Goal: Task Accomplishment & Management: Manage account settings

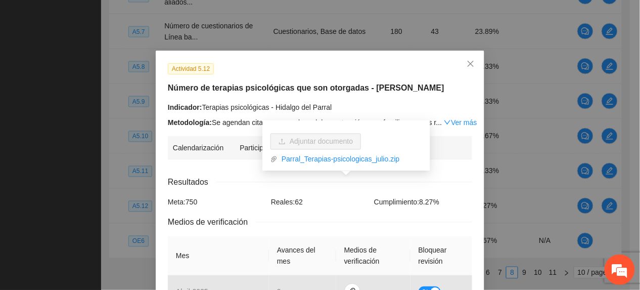
scroll to position [202, 0]
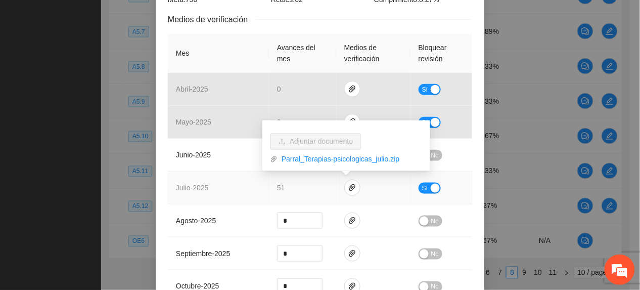
click at [419, 188] on button "Sí" at bounding box center [430, 187] width 22 height 11
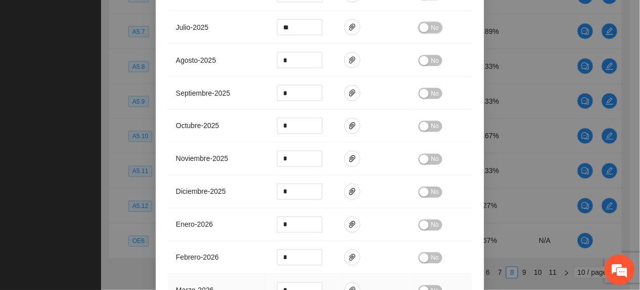
scroll to position [494, 0]
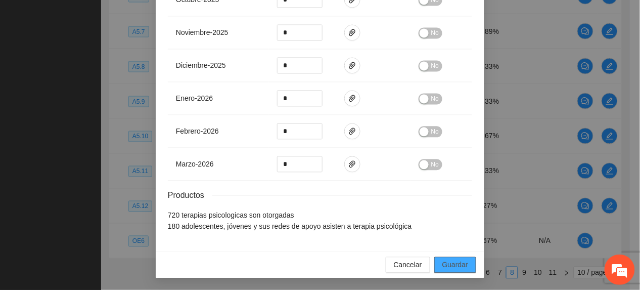
drag, startPoint x: 443, startPoint y: 268, endPoint x: 508, endPoint y: 259, distance: 64.8
click at [445, 267] on span "Guardar" at bounding box center [455, 264] width 26 height 11
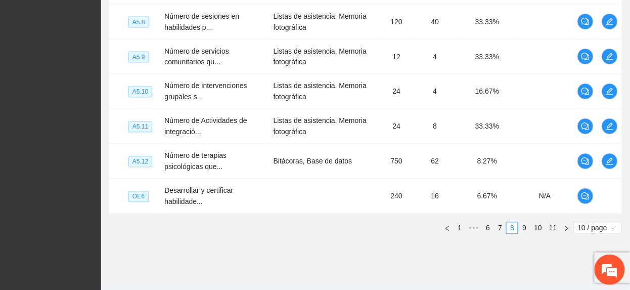
scroll to position [435, 0]
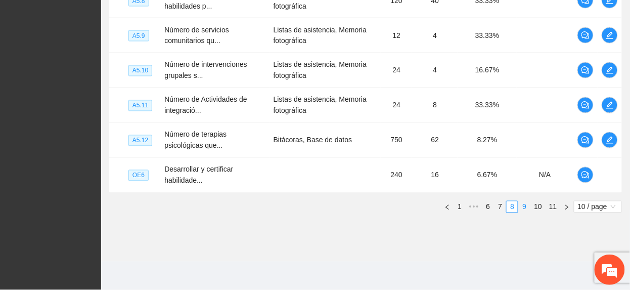
click at [523, 203] on link "9" at bounding box center [524, 206] width 11 height 11
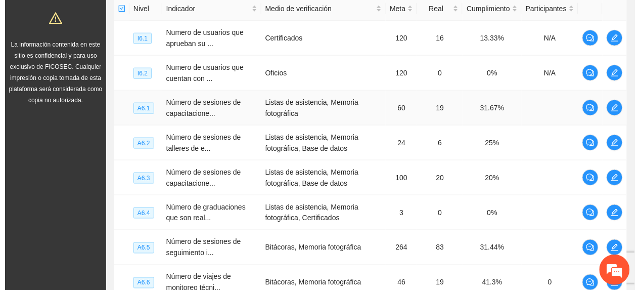
scroll to position [233, 0]
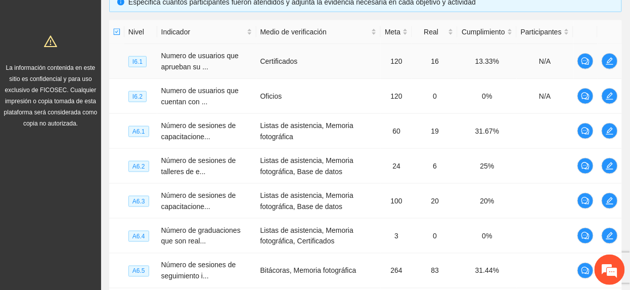
click at [596, 55] on td at bounding box center [585, 61] width 24 height 35
click at [613, 63] on icon "edit" at bounding box center [610, 61] width 8 height 8
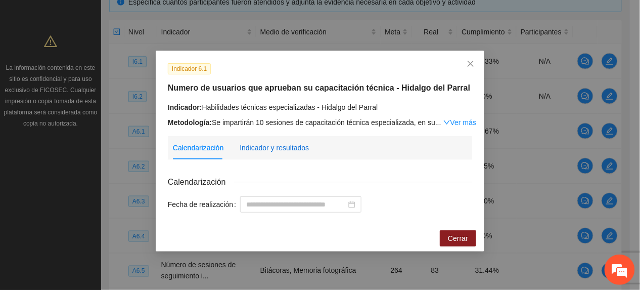
click at [275, 152] on div "Indicador y resultados" at bounding box center [274, 147] width 69 height 11
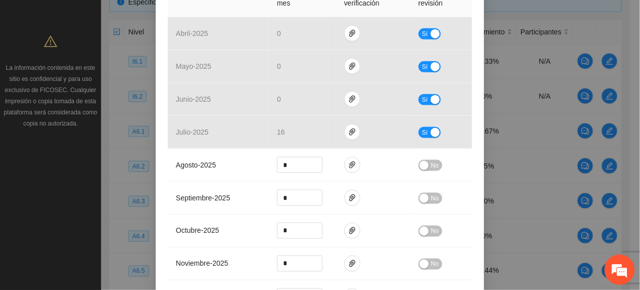
scroll to position [269, 0]
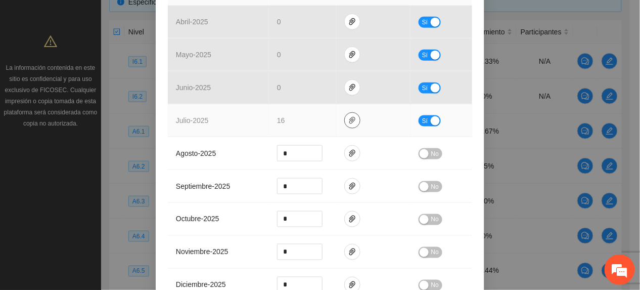
click at [348, 122] on icon "paper-clip" at bounding box center [352, 120] width 8 height 8
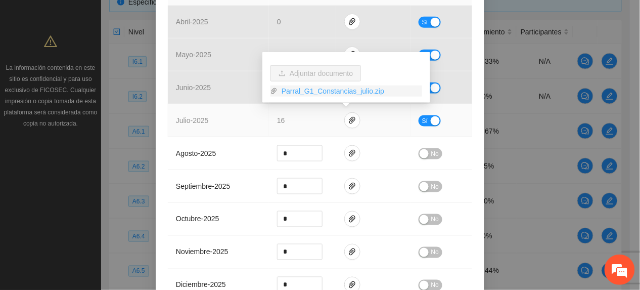
click at [308, 94] on link "Parral_G1_Constancias_julio.zip" at bounding box center [350, 90] width 145 height 11
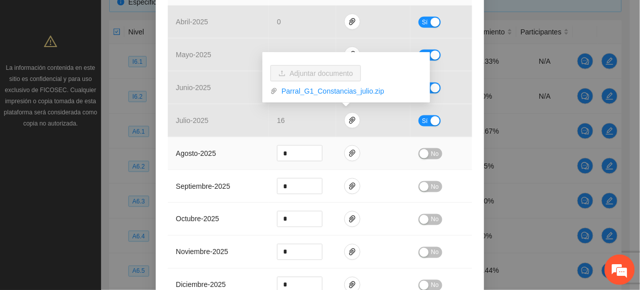
drag, startPoint x: 199, startPoint y: 141, endPoint x: 205, endPoint y: 144, distance: 6.6
click at [203, 142] on td "agosto - 2025" at bounding box center [218, 153] width 101 height 33
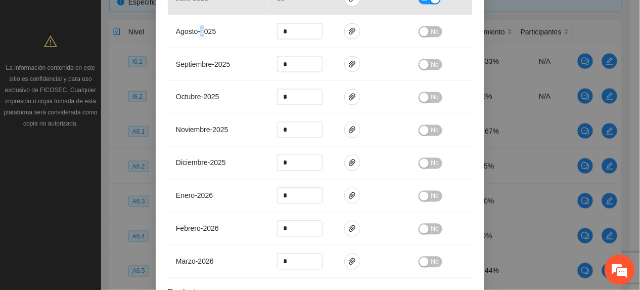
scroll to position [482, 0]
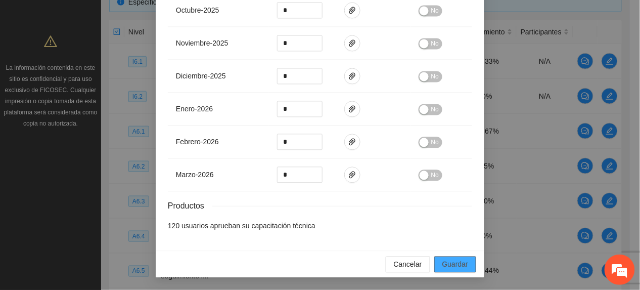
drag, startPoint x: 441, startPoint y: 262, endPoint x: 559, endPoint y: 210, distance: 128.1
click at [442, 262] on span "Guardar" at bounding box center [455, 264] width 26 height 11
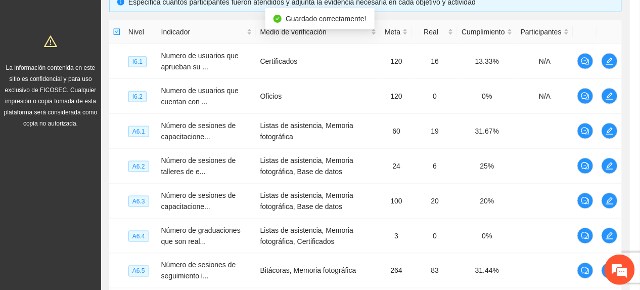
scroll to position [432, 0]
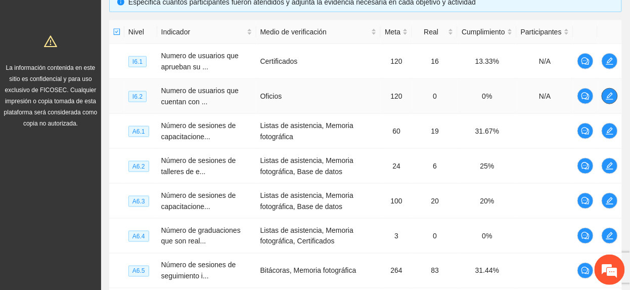
click at [609, 100] on button "button" at bounding box center [610, 96] width 16 height 16
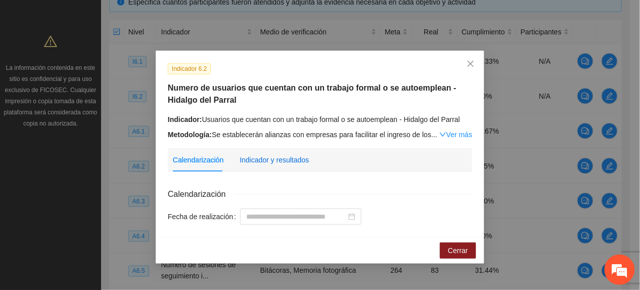
click at [267, 159] on div "Indicador y resultados" at bounding box center [274, 159] width 69 height 11
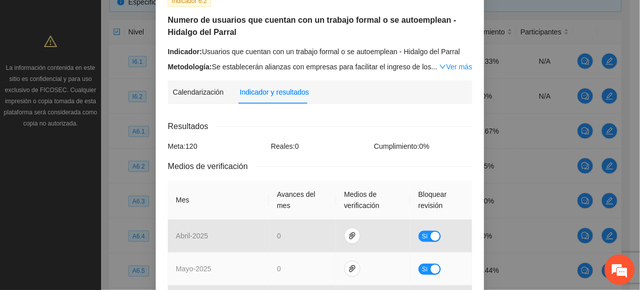
scroll to position [269, 0]
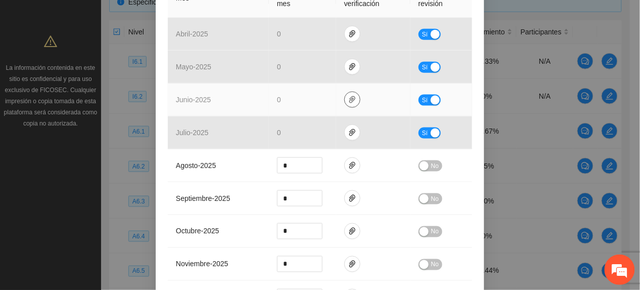
click at [345, 99] on span "paper-clip" at bounding box center [352, 100] width 15 height 8
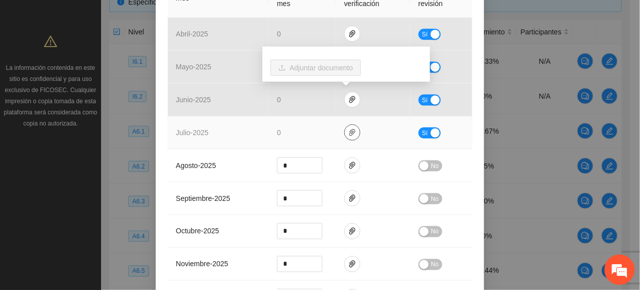
click at [344, 126] on button "button" at bounding box center [352, 132] width 16 height 16
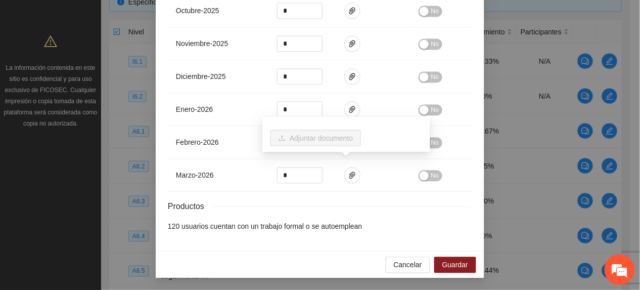
scroll to position [494, 0]
click at [442, 264] on span "Guardar" at bounding box center [455, 264] width 26 height 11
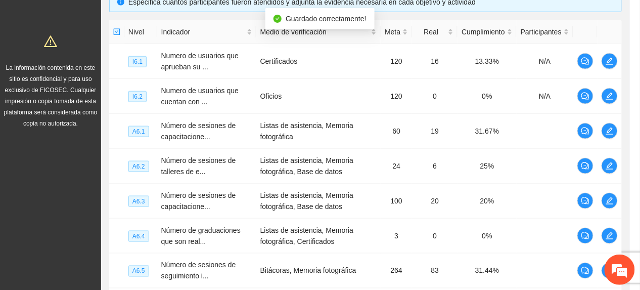
scroll to position [0, 0]
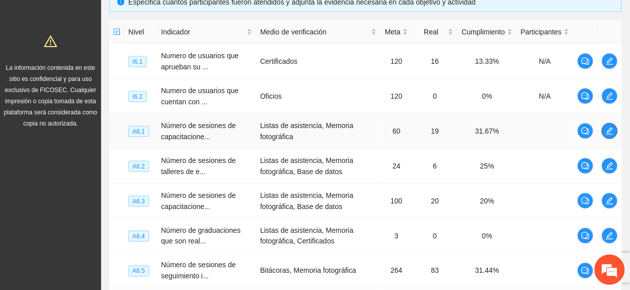
click at [611, 130] on icon "edit" at bounding box center [610, 131] width 8 height 8
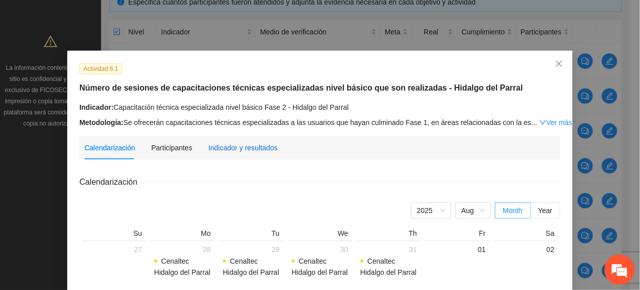
drag, startPoint x: 231, startPoint y: 145, endPoint x: 271, endPoint y: 141, distance: 40.1
click at [232, 145] on div "Indicador y resultados" at bounding box center [242, 147] width 69 height 11
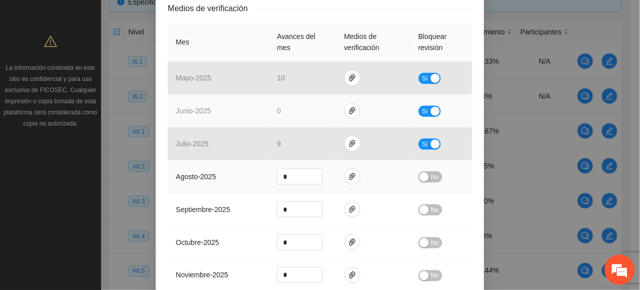
scroll to position [202, 0]
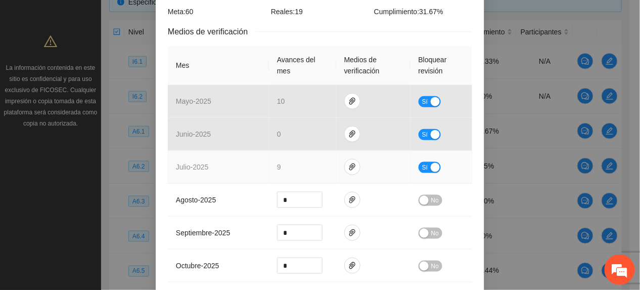
click at [336, 163] on td at bounding box center [373, 167] width 74 height 33
click at [348, 166] on icon "paper-clip" at bounding box center [352, 167] width 8 height 8
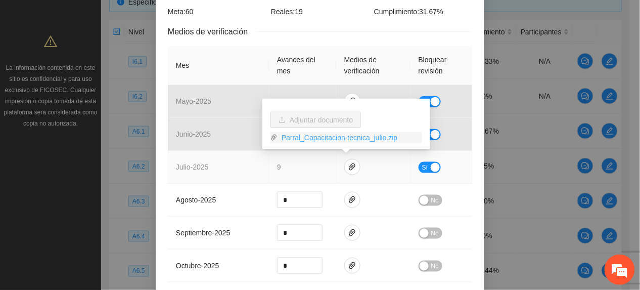
click at [311, 140] on link "Parral_Capacitacion-tecnica_julio.zip" at bounding box center [350, 137] width 145 height 11
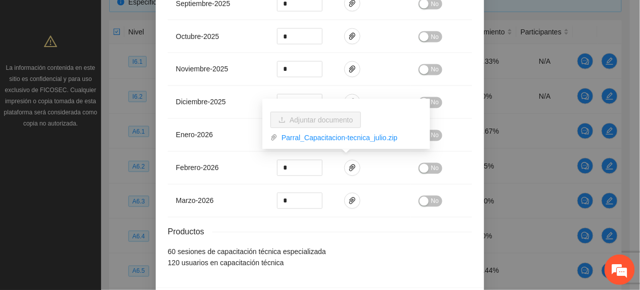
scroll to position [473, 0]
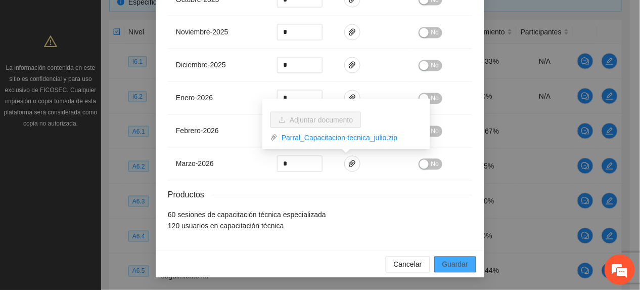
click at [442, 262] on span "Guardar" at bounding box center [455, 264] width 26 height 11
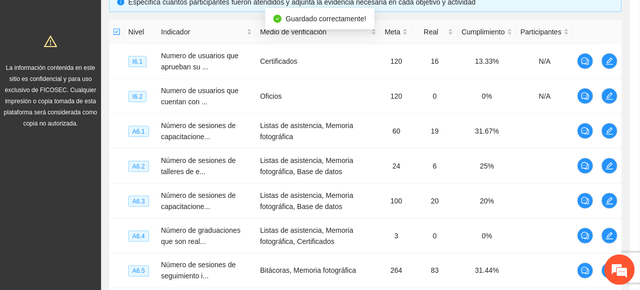
scroll to position [0, 0]
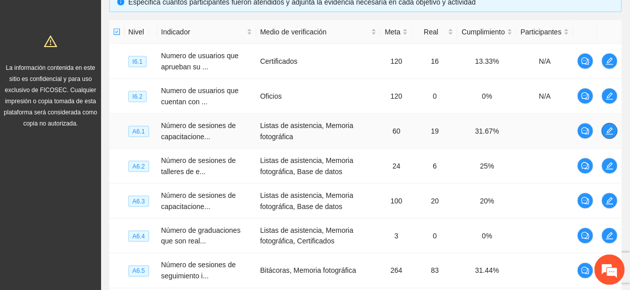
click at [609, 134] on icon "edit" at bounding box center [609, 130] width 7 height 7
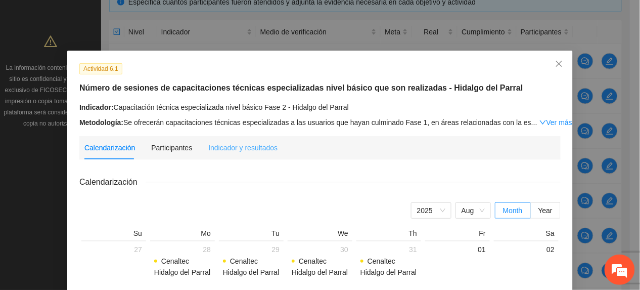
click at [261, 156] on div "Indicador y resultados" at bounding box center [242, 147] width 69 height 23
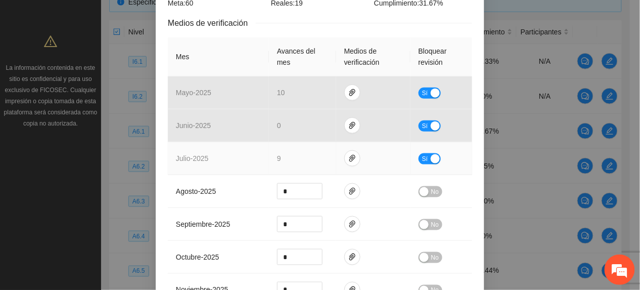
click at [423, 158] on button "Sí" at bounding box center [430, 158] width 22 height 11
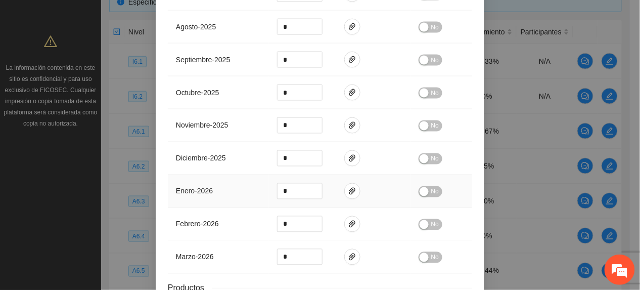
scroll to position [473, 0]
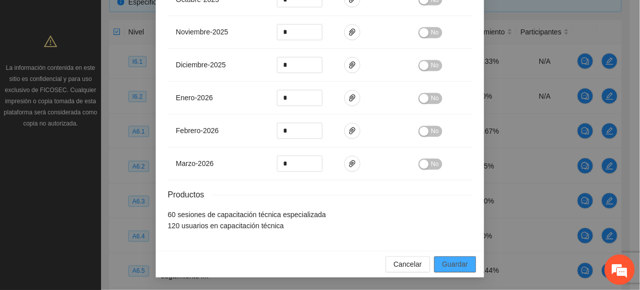
click at [448, 262] on span "Guardar" at bounding box center [455, 264] width 26 height 11
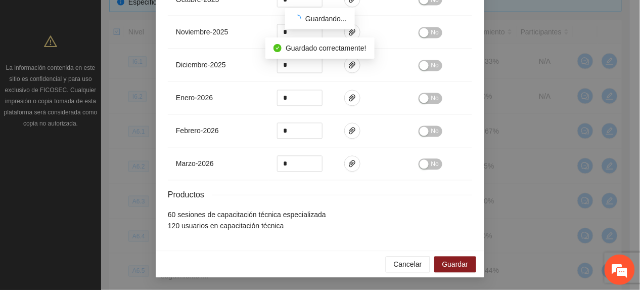
scroll to position [423, 0]
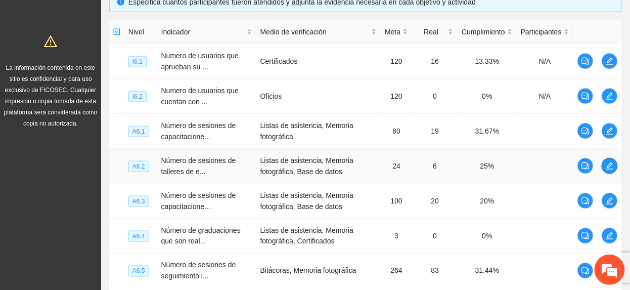
click at [613, 166] on icon "edit" at bounding box center [610, 166] width 8 height 8
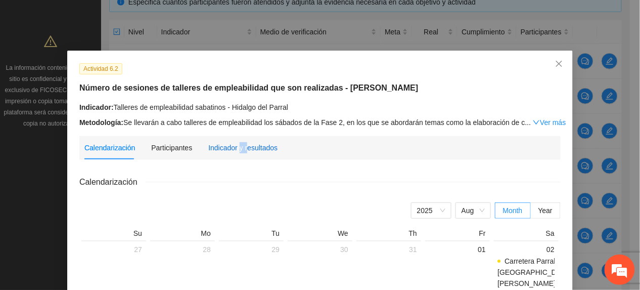
click at [241, 147] on div "Indicador y resultados" at bounding box center [242, 147] width 69 height 11
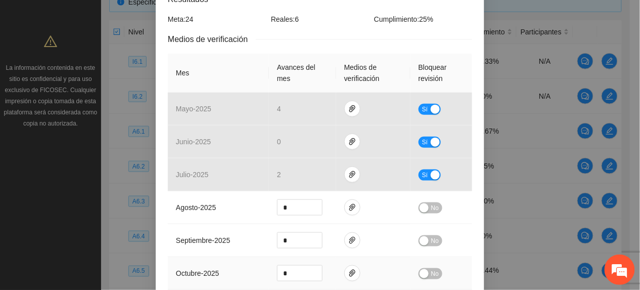
scroll to position [337, 0]
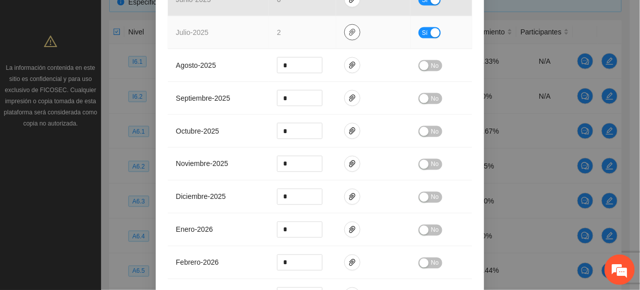
click at [352, 29] on span "paper-clip" at bounding box center [352, 32] width 15 height 8
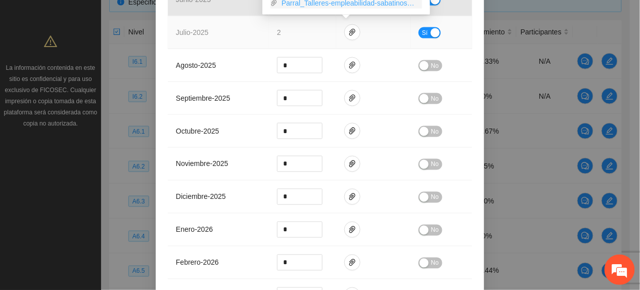
click at [313, 6] on link "Parral_Talleres-empleabilidad-sabatinos_julio.zip" at bounding box center [350, 2] width 145 height 11
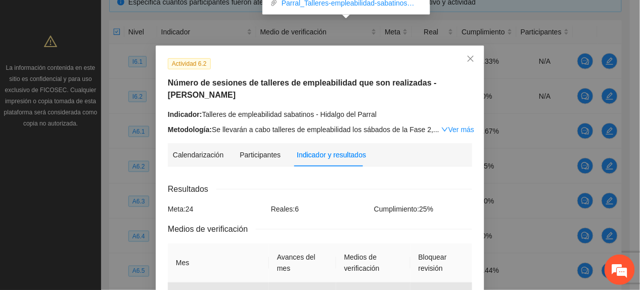
scroll to position [0, 0]
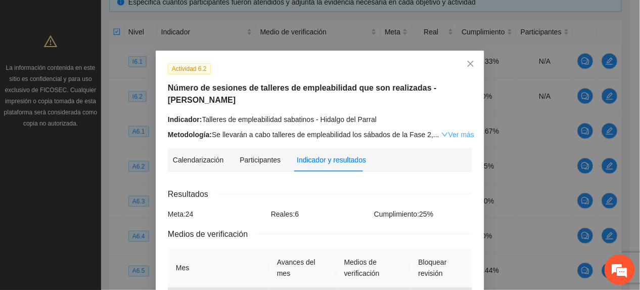
click at [454, 130] on link "Ver más" at bounding box center [457, 134] width 33 height 8
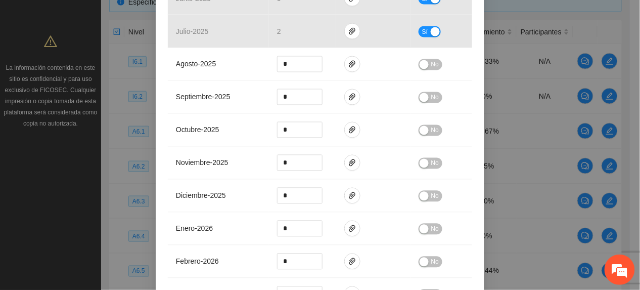
scroll to position [540, 0]
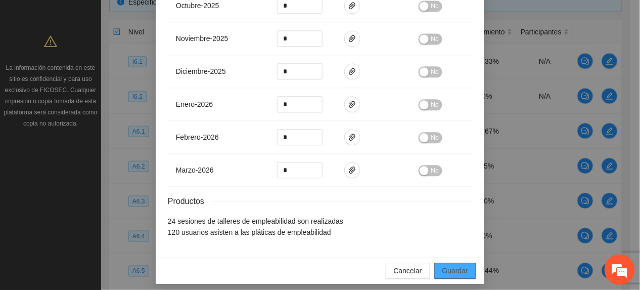
click at [442, 267] on span "Guardar" at bounding box center [455, 270] width 26 height 11
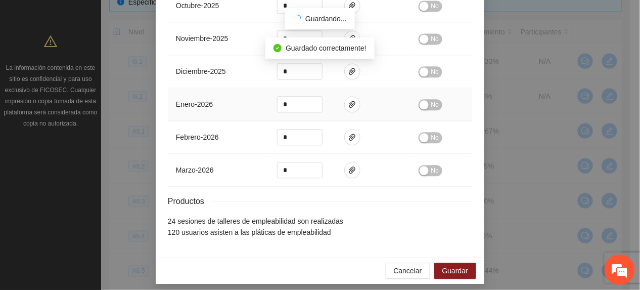
scroll to position [489, 0]
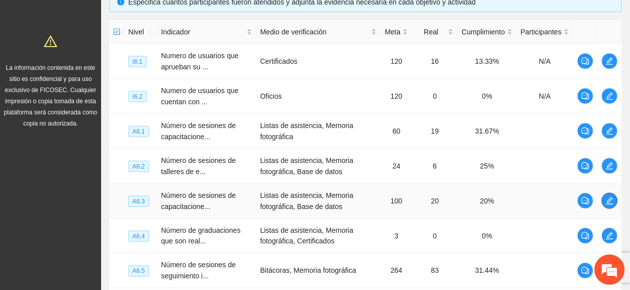
click at [607, 204] on icon "edit" at bounding box center [609, 200] width 7 height 7
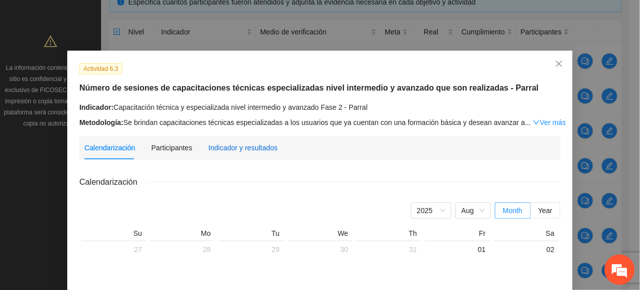
click at [251, 144] on div "Indicador y resultados" at bounding box center [242, 147] width 69 height 11
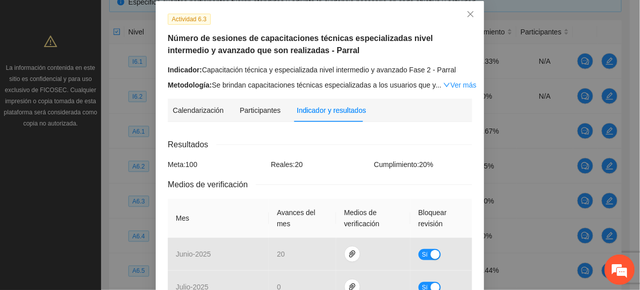
scroll to position [202, 0]
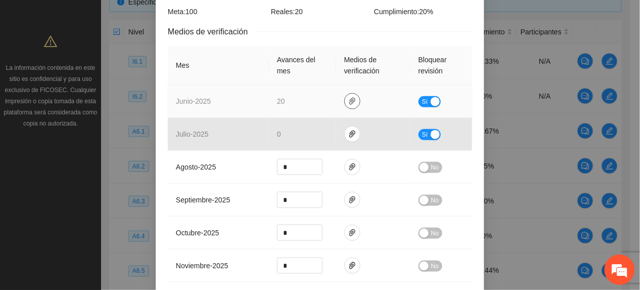
click at [348, 98] on icon "paper-clip" at bounding box center [352, 101] width 8 height 8
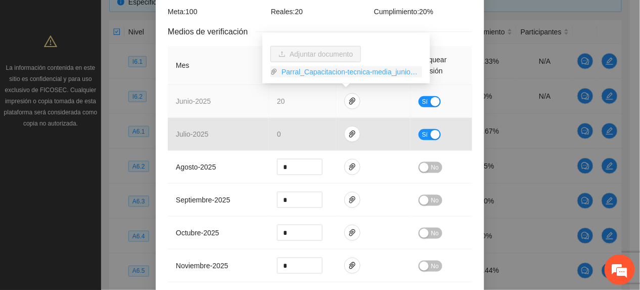
click at [288, 71] on link "Parral_Capacitacion-tecnica-media_junio.zip" at bounding box center [350, 71] width 145 height 11
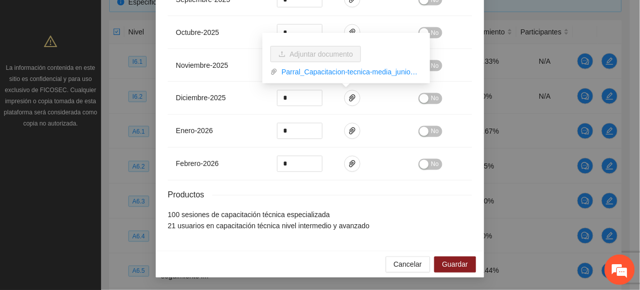
scroll to position [406, 0]
click at [457, 261] on span "Guardar" at bounding box center [455, 264] width 26 height 11
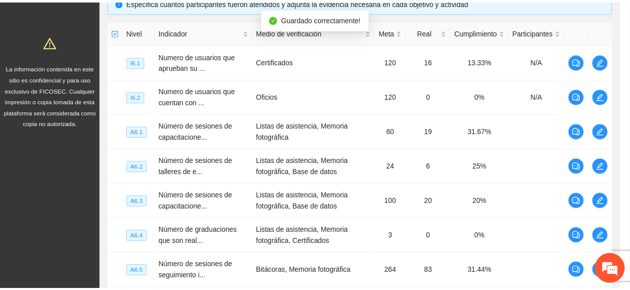
scroll to position [356, 0]
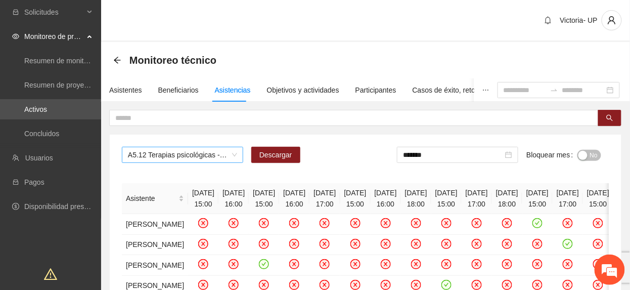
click at [172, 156] on span "A5.12 Terapias psicológicas - Hidalgo del Parral" at bounding box center [182, 154] width 109 height 15
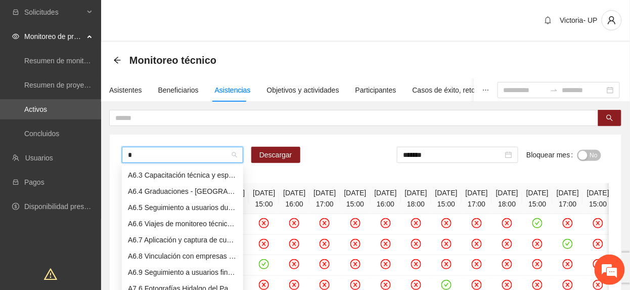
scroll to position [16, 0]
type input "***"
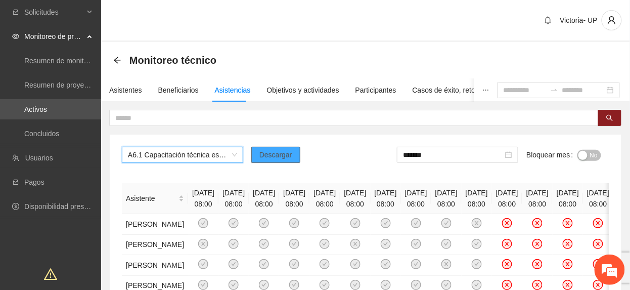
click at [288, 149] on button "Descargar" at bounding box center [275, 155] width 49 height 16
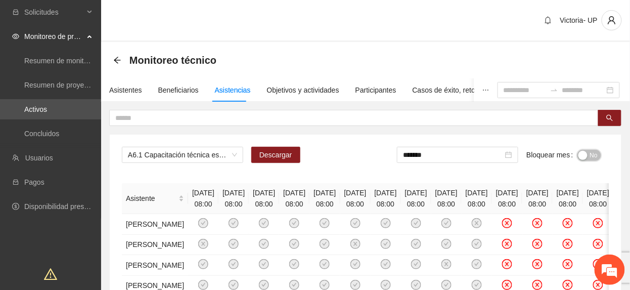
drag, startPoint x: 596, startPoint y: 155, endPoint x: 460, endPoint y: 165, distance: 135.9
click at [593, 155] on span "No" at bounding box center [594, 155] width 8 height 11
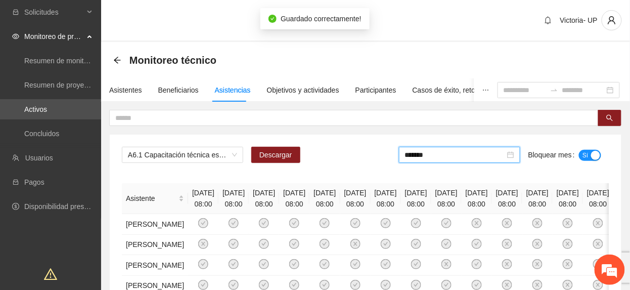
drag, startPoint x: 453, startPoint y: 158, endPoint x: 472, endPoint y: 196, distance: 43.0
click at [453, 158] on input "*******" at bounding box center [455, 154] width 100 height 11
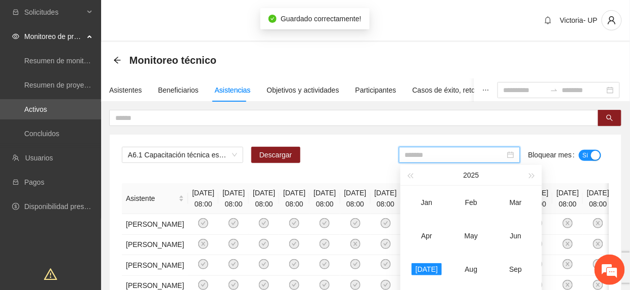
drag, startPoint x: 528, startPoint y: 231, endPoint x: 536, endPoint y: 182, distance: 49.1
click at [527, 231] on div "Jun" at bounding box center [515, 236] width 30 height 12
type input "*******"
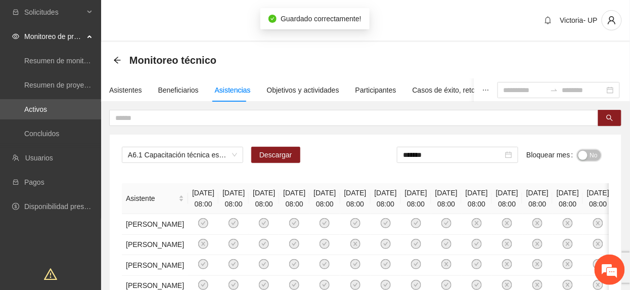
drag, startPoint x: 590, startPoint y: 154, endPoint x: 637, endPoint y: 118, distance: 58.7
click at [591, 154] on span "No" at bounding box center [594, 155] width 8 height 11
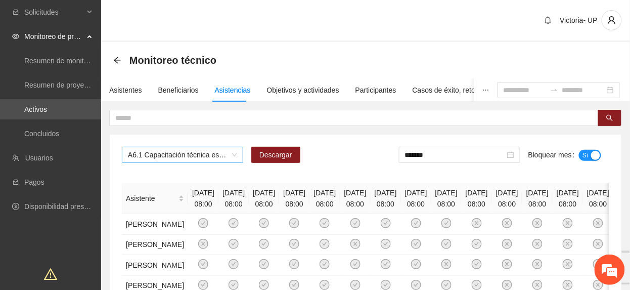
click at [215, 155] on span "A6.1 Capacitación técnica especializada nivel básico Fase 2 - Hidalgo del Parral" at bounding box center [182, 154] width 109 height 15
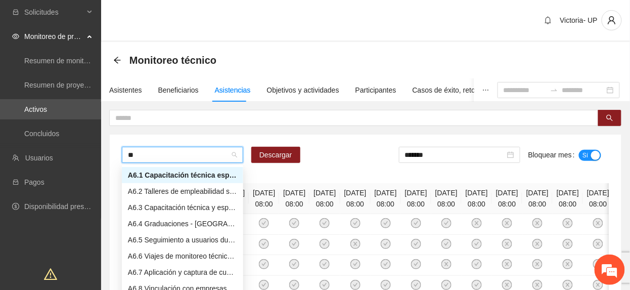
type input "***"
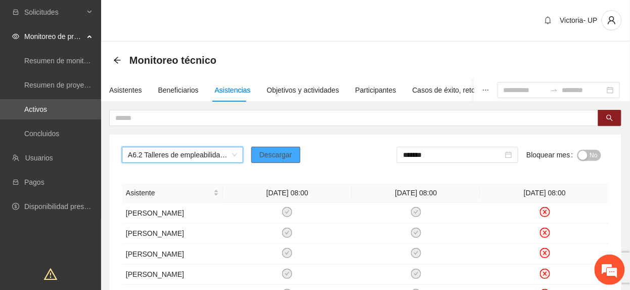
click at [284, 157] on span "Descargar" at bounding box center [275, 154] width 33 height 11
click at [214, 154] on span "A6.2 Talleres de empleabilidad sabatinos - Hidalgo del Parral" at bounding box center [182, 154] width 109 height 15
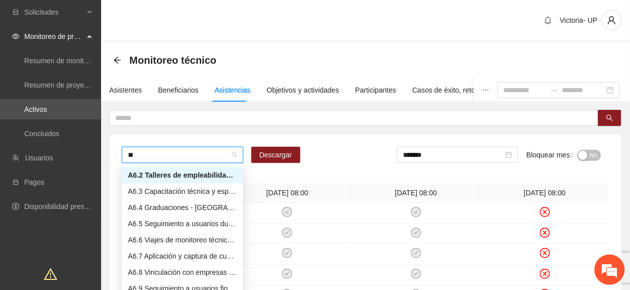
scroll to position [16, 0]
type input "***"
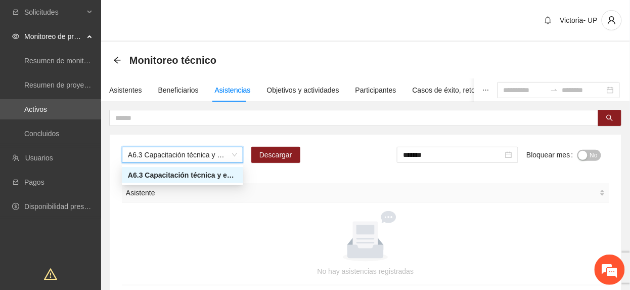
scroll to position [0, 0]
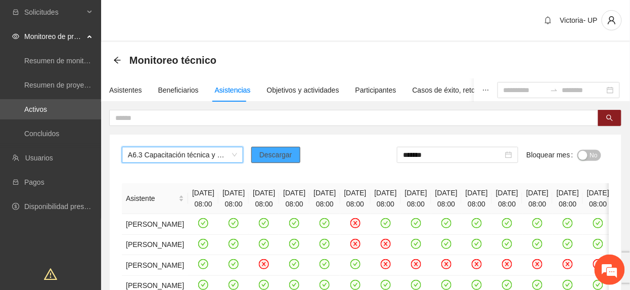
click at [268, 158] on span "Descargar" at bounding box center [275, 154] width 33 height 11
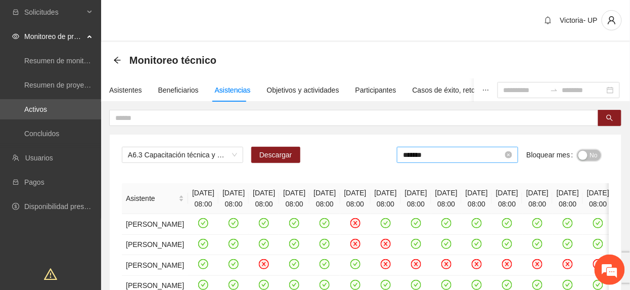
drag, startPoint x: 592, startPoint y: 154, endPoint x: 513, endPoint y: 158, distance: 80.0
click at [593, 154] on span "No" at bounding box center [594, 155] width 8 height 11
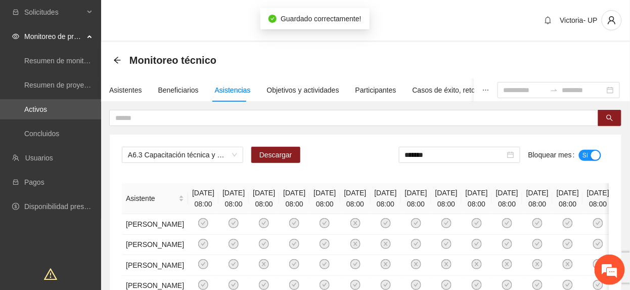
drag, startPoint x: 472, startPoint y: 156, endPoint x: 484, endPoint y: 182, distance: 29.0
click at [472, 156] on input "*******" at bounding box center [455, 154] width 100 height 11
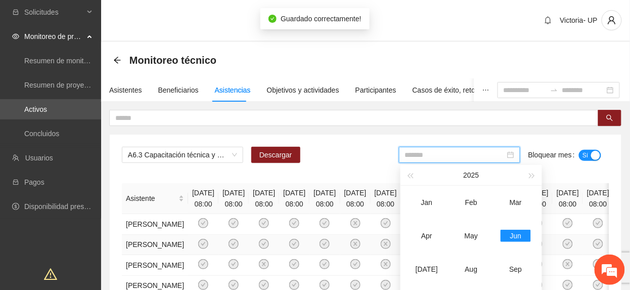
click at [425, 265] on div "Jul" at bounding box center [426, 269] width 30 height 12
type input "*******"
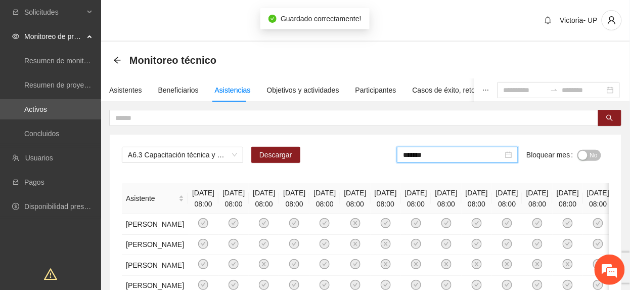
click at [586, 153] on div "button" at bounding box center [582, 155] width 9 height 9
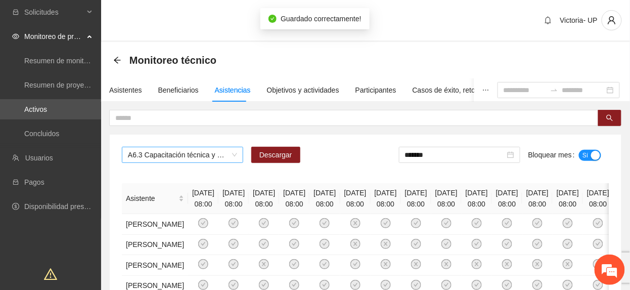
click at [223, 154] on span "A6.3 Capacitación técnica y especializada nivel intermedio y avanzado Fase 2 - …" at bounding box center [182, 154] width 109 height 15
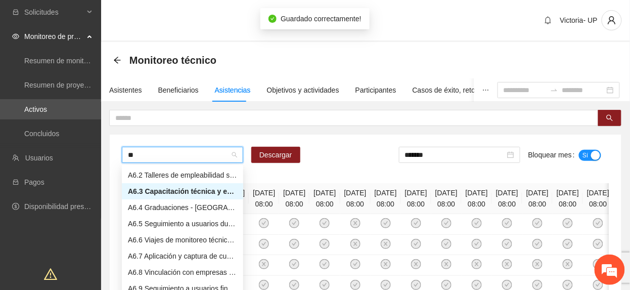
scroll to position [16, 0]
type input "***"
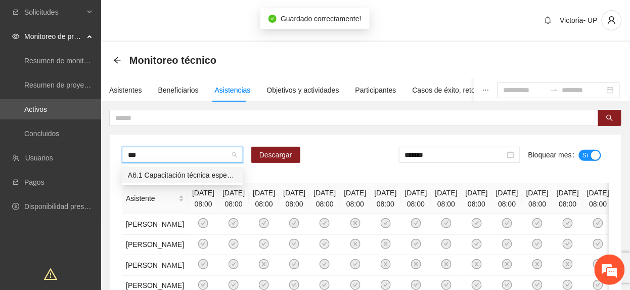
scroll to position [0, 0]
